Goal: Information Seeking & Learning: Learn about a topic

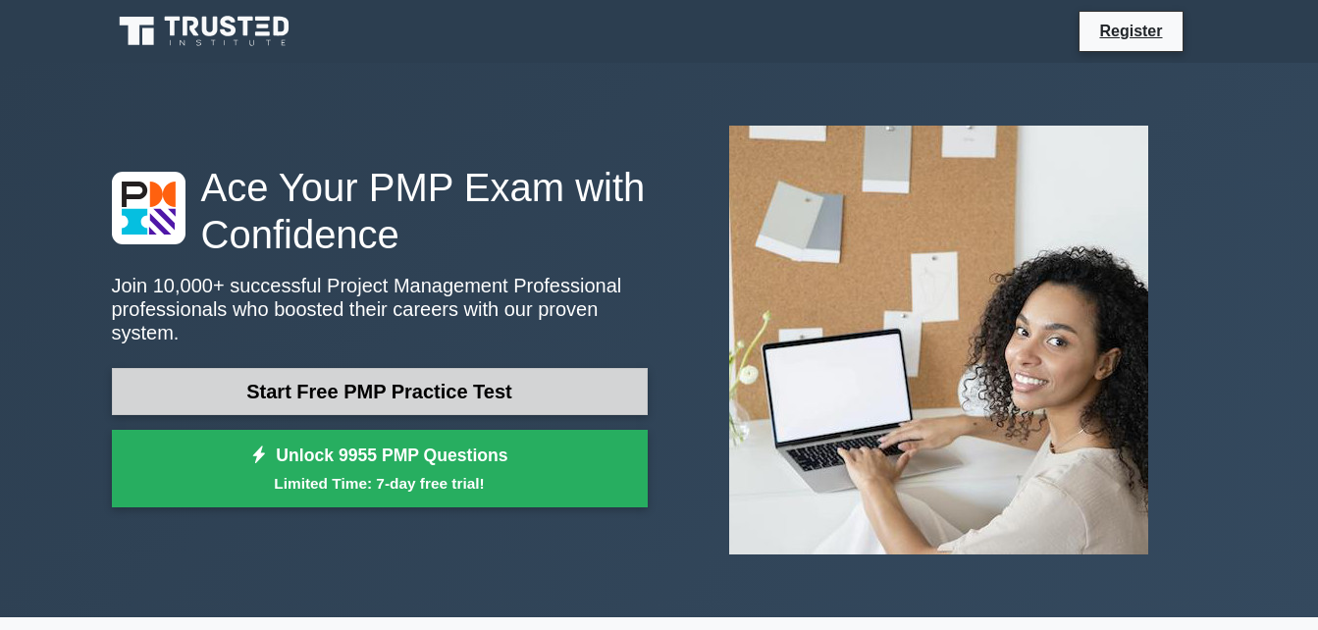
click at [308, 374] on link "Start Free PMP Practice Test" at bounding box center [380, 391] width 536 height 47
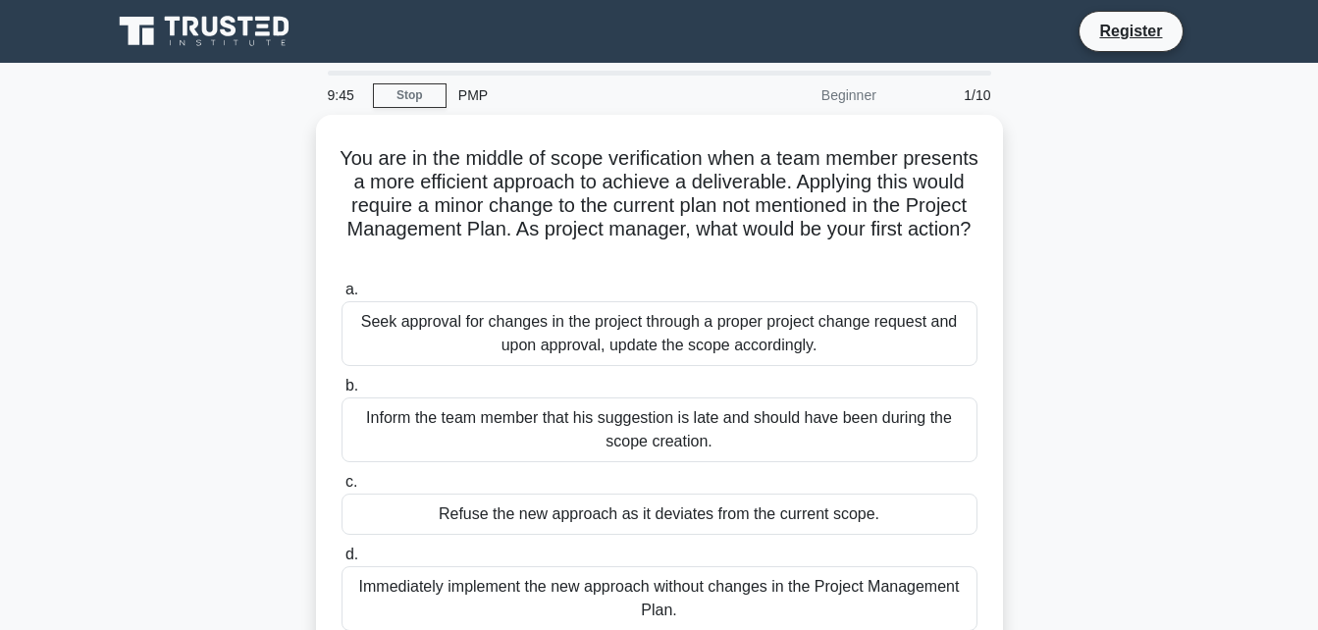
click at [474, 101] on div "PMP" at bounding box center [581, 95] width 270 height 39
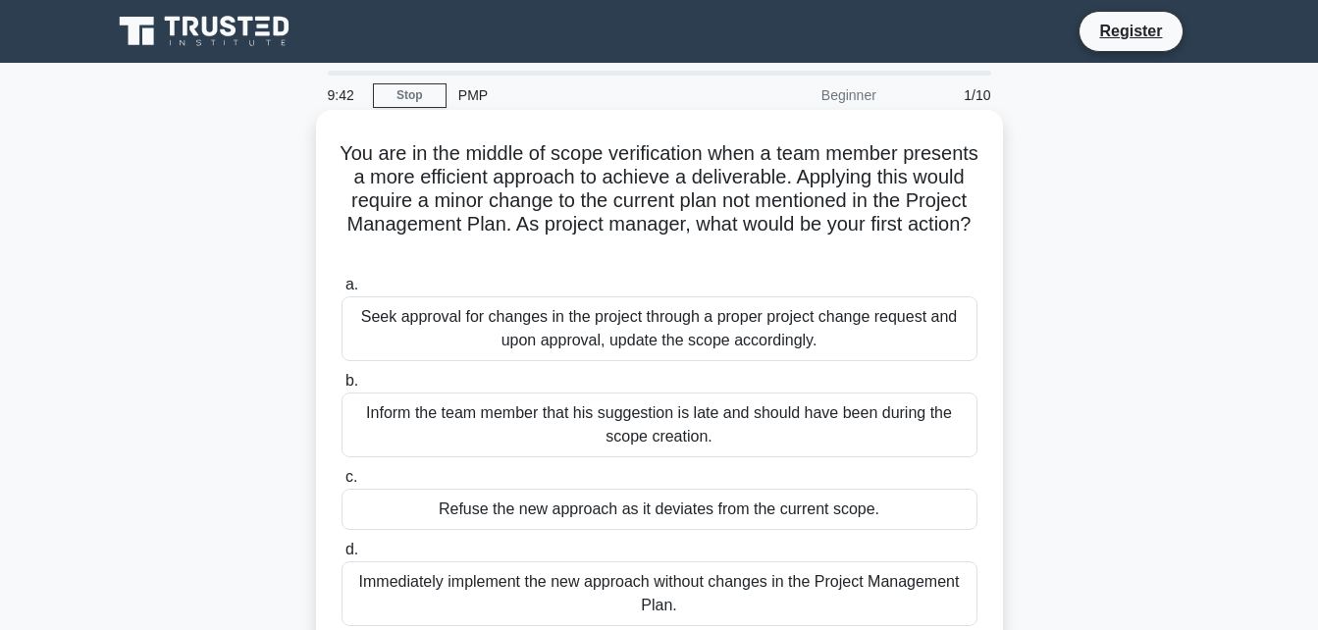
click at [428, 320] on div "Seek approval for changes in the project through a proper project change reques…" at bounding box center [659, 328] width 636 height 65
click at [341, 291] on input "a. Seek approval for changes in the project through a proper project change req…" at bounding box center [341, 285] width 0 height 13
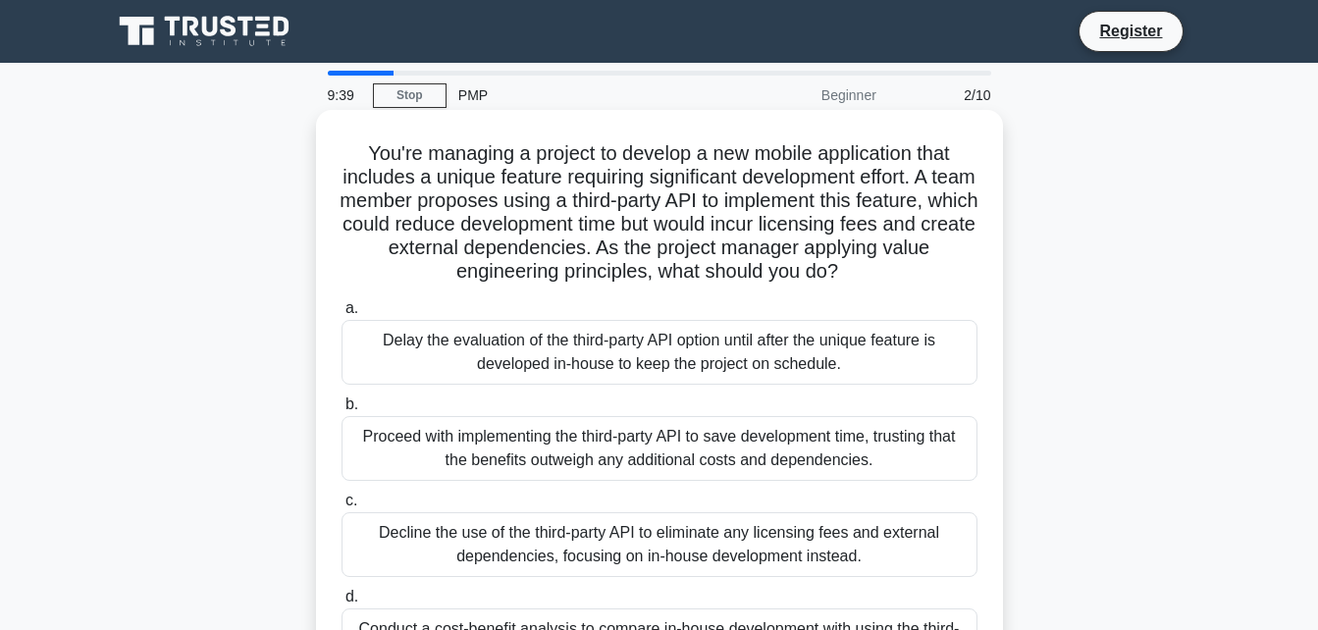
click at [415, 367] on div "Delay the evaluation of the third-party API option until after the unique featu…" at bounding box center [659, 352] width 636 height 65
click at [341, 315] on input "a. Delay the evaluation of the third-party API option until after the unique fe…" at bounding box center [341, 308] width 0 height 13
